Goal: Information Seeking & Learning: Learn about a topic

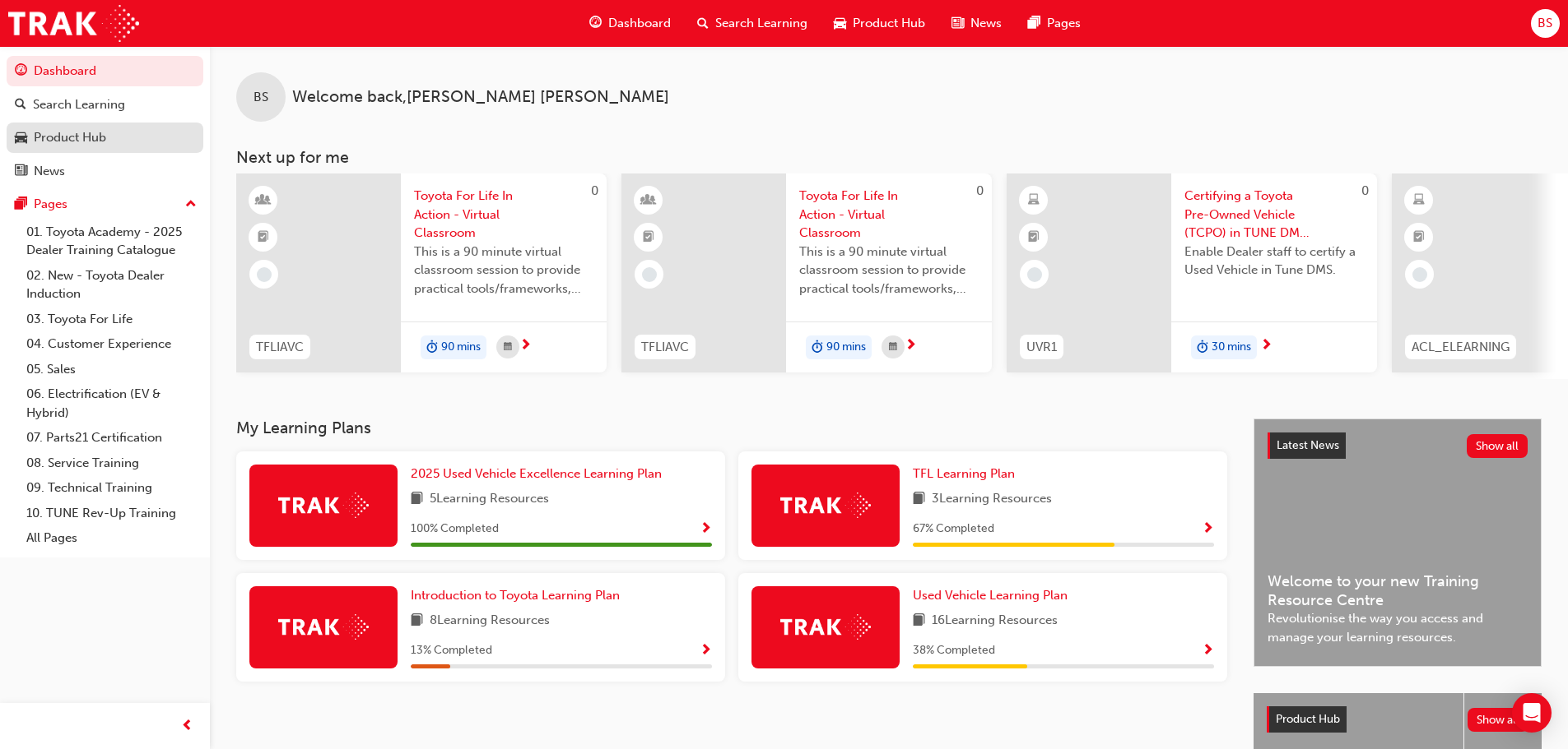
click at [88, 129] on div "Product Hub" at bounding box center [70, 137] width 73 height 19
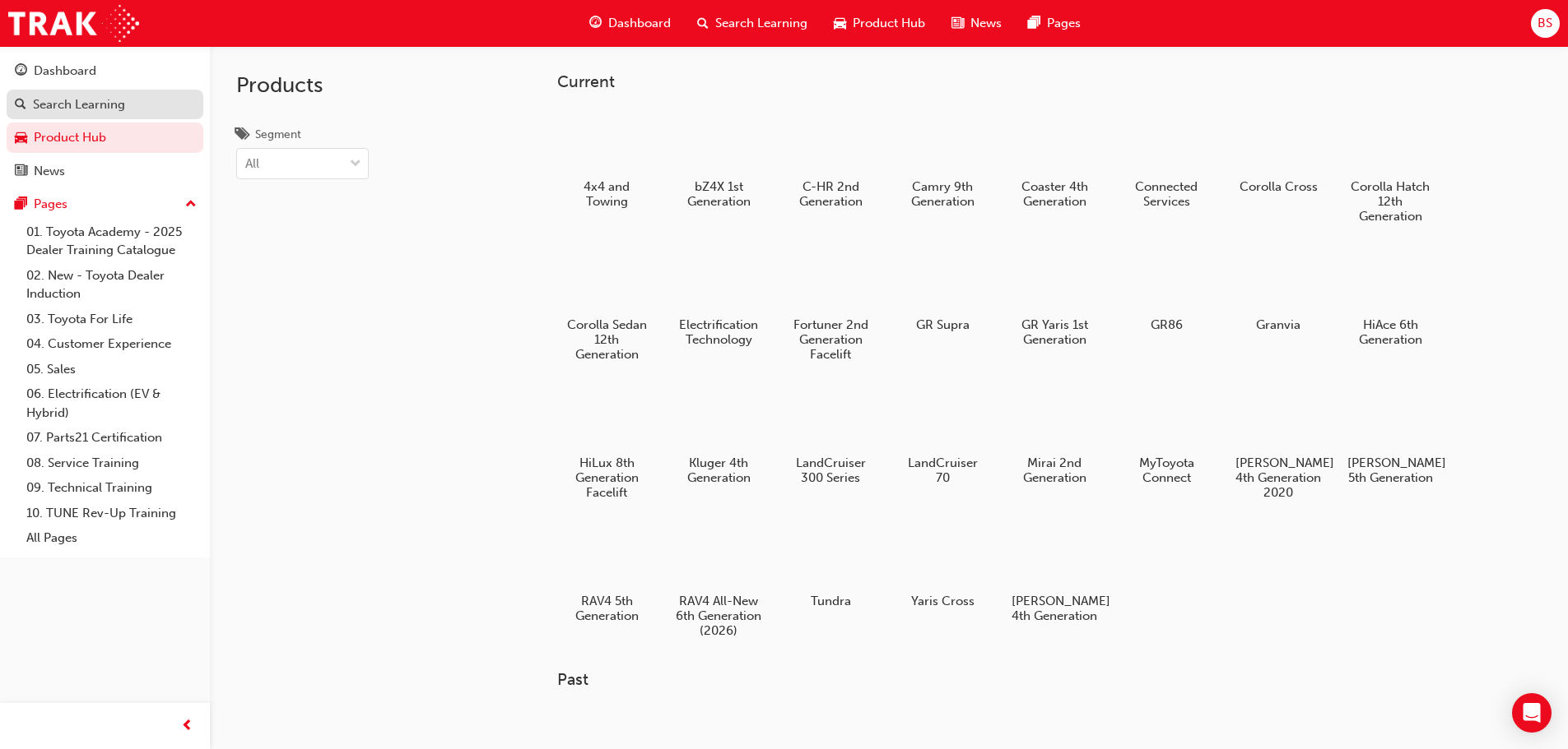
click at [87, 107] on div "Search Learning" at bounding box center [78, 105] width 92 height 19
